Goal: Obtain resource: Obtain resource

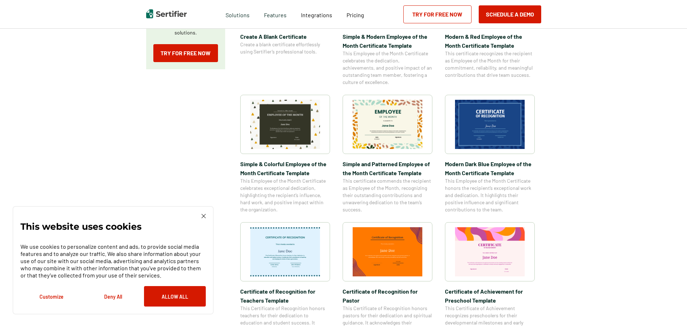
scroll to position [251, 0]
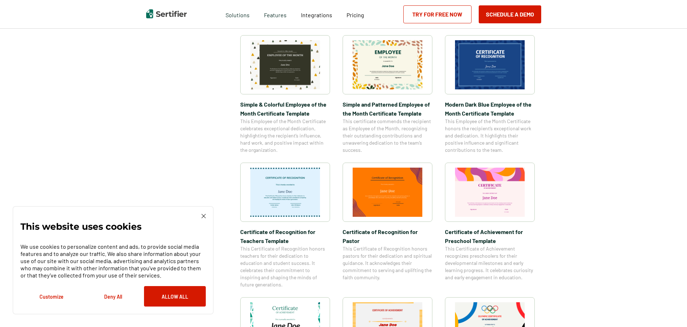
click at [492, 63] on img at bounding box center [490, 64] width 70 height 49
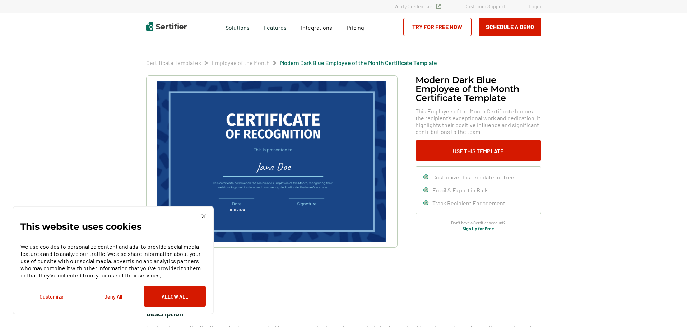
click at [205, 214] on img at bounding box center [203, 216] width 4 height 4
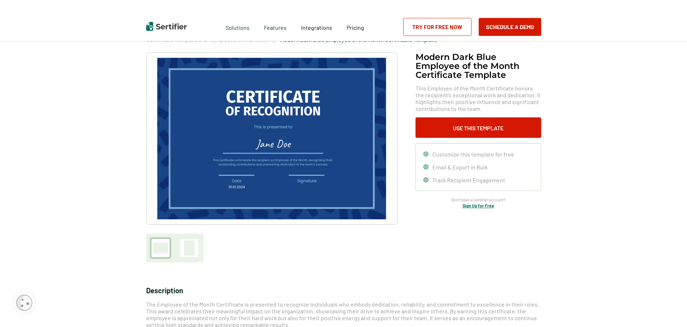
scroll to position [36, 0]
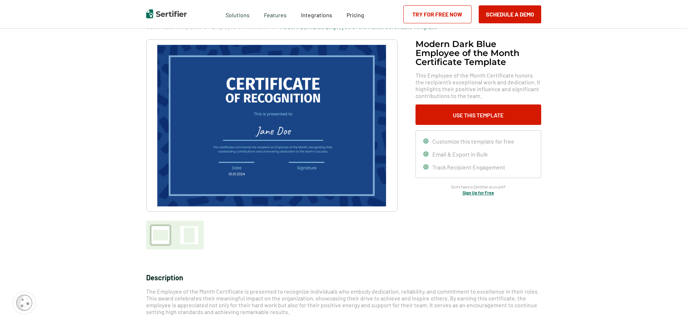
click at [291, 117] on img at bounding box center [271, 126] width 228 height 162
click at [480, 117] on button "Use This Template" at bounding box center [478, 114] width 126 height 20
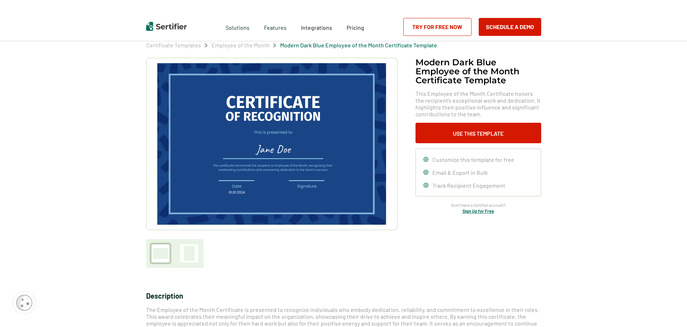
scroll to position [0, 0]
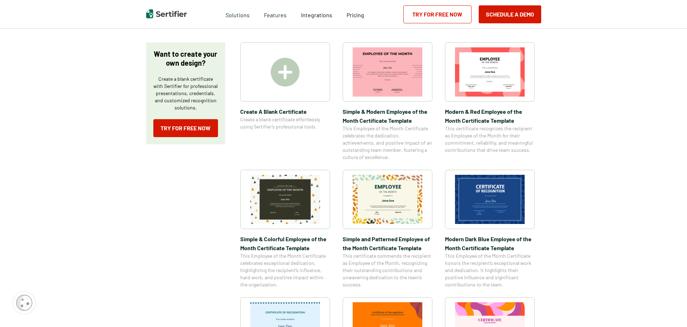
scroll to position [108, 0]
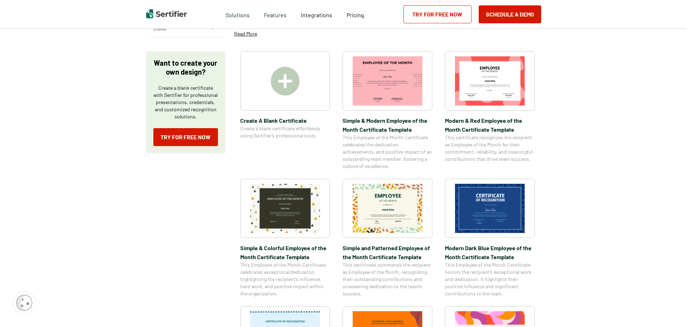
click at [495, 214] on img at bounding box center [490, 208] width 70 height 49
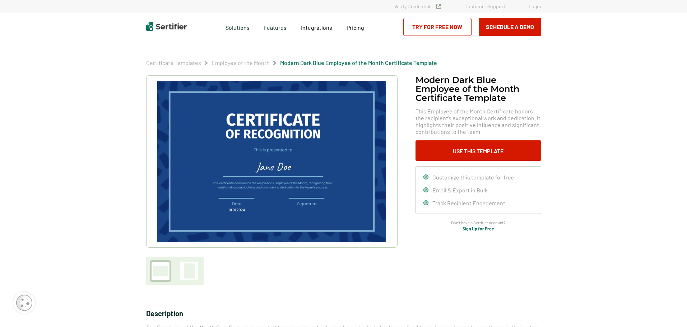
scroll to position [108, 0]
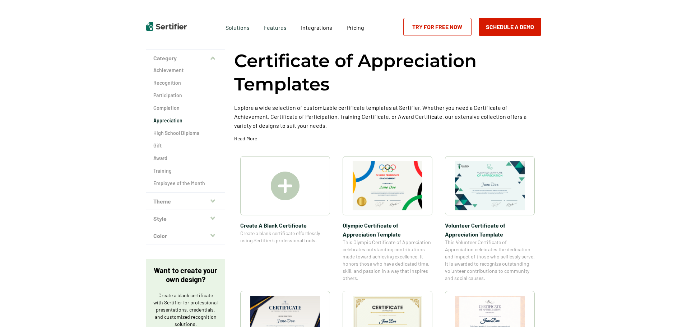
scroll to position [114, 0]
